Goal: Transaction & Acquisition: Purchase product/service

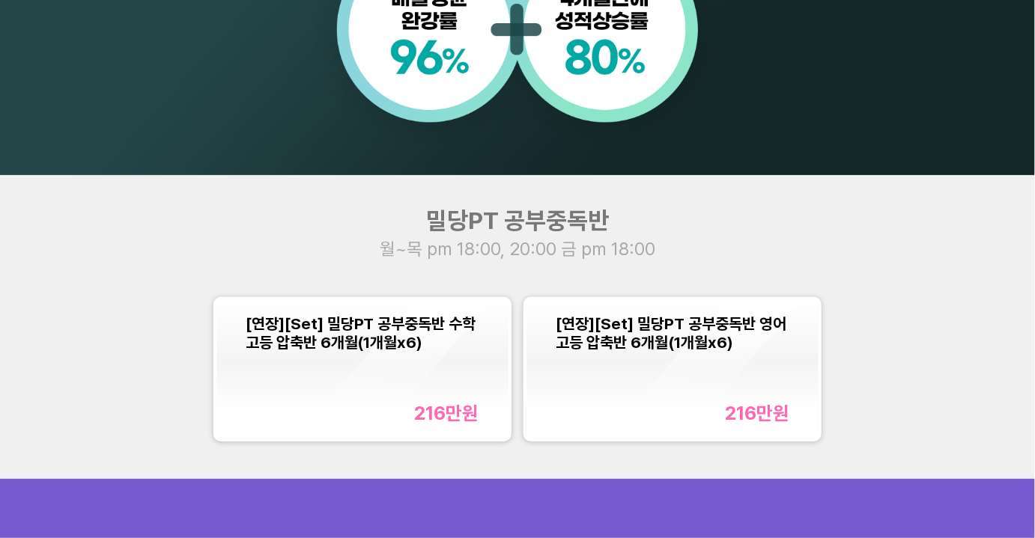
scroll to position [1361, 0]
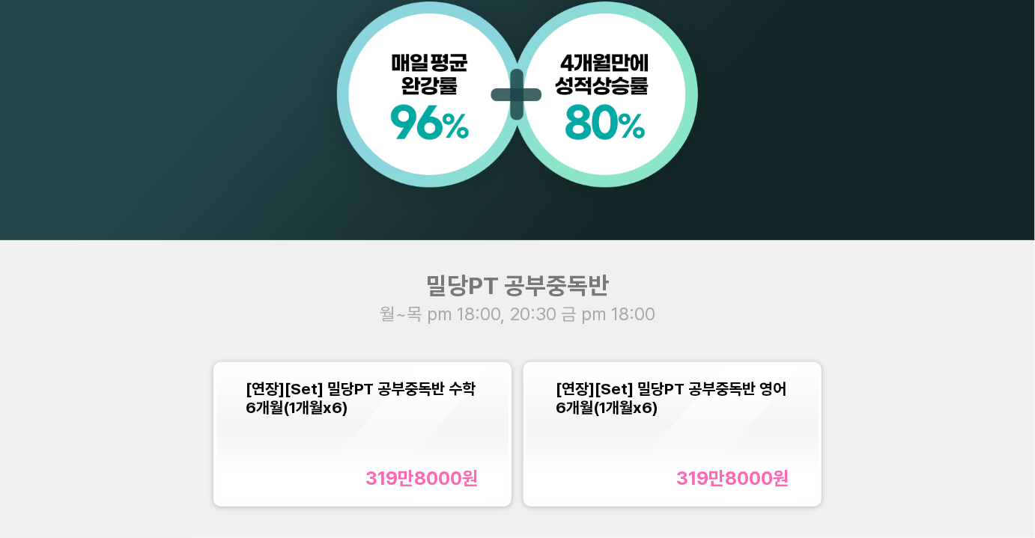
scroll to position [1225, 0]
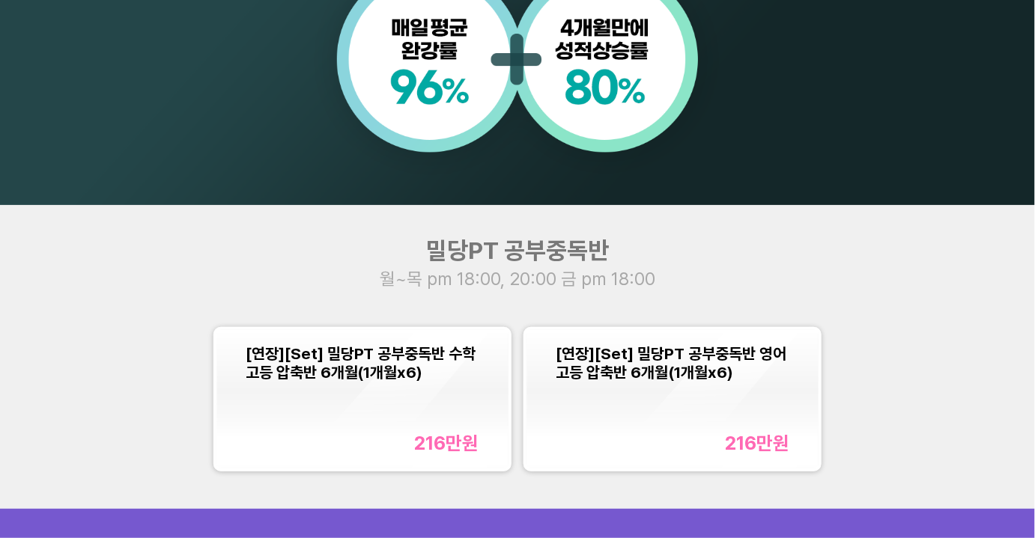
scroll to position [1293, 0]
